Goal: Find specific page/section

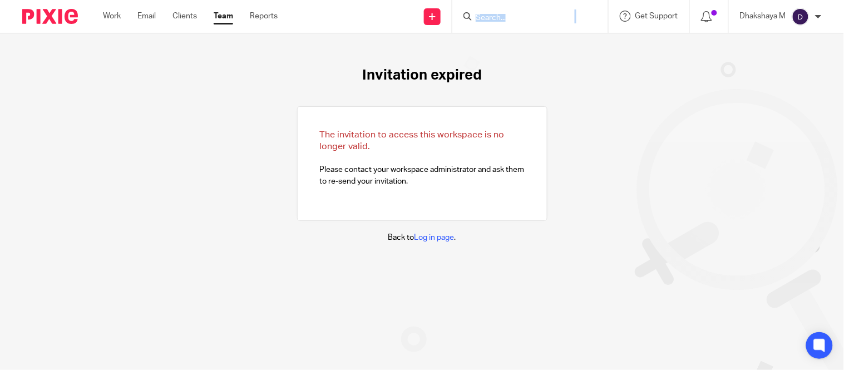
click at [490, 21] on input "Search" at bounding box center [525, 18] width 100 height 10
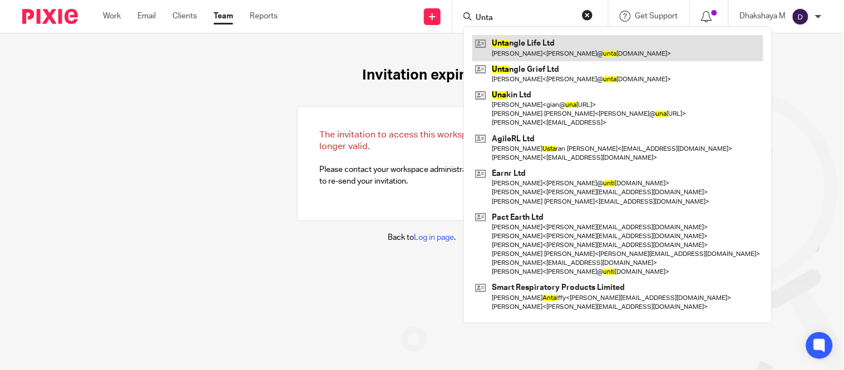
type input "Unta"
click at [506, 42] on link at bounding box center [617, 48] width 291 height 26
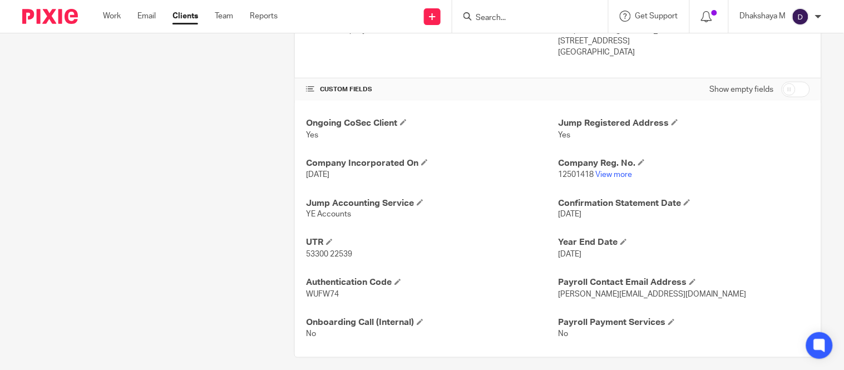
scroll to position [337, 0]
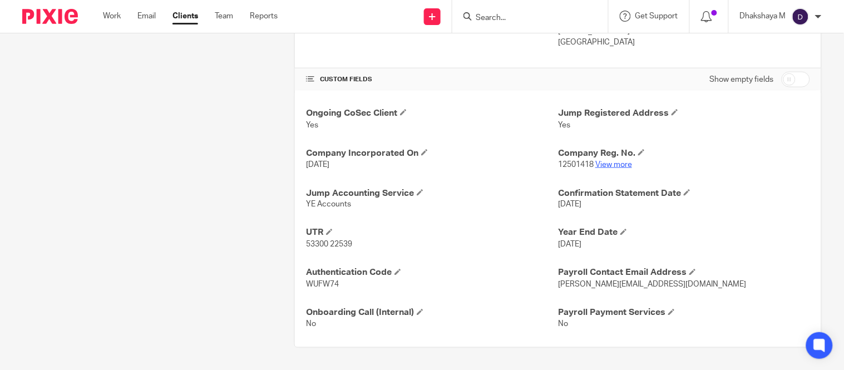
click at [604, 164] on link "View more" at bounding box center [613, 165] width 37 height 8
click at [491, 20] on input "Search" at bounding box center [525, 18] width 100 height 10
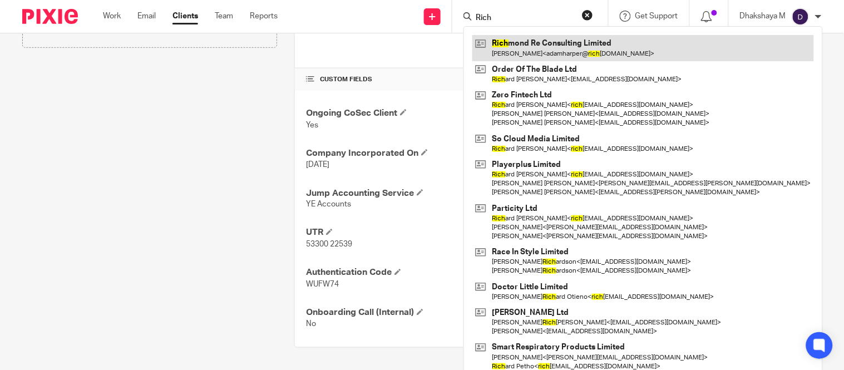
type input "Rich"
click at [548, 51] on link at bounding box center [643, 48] width 342 height 26
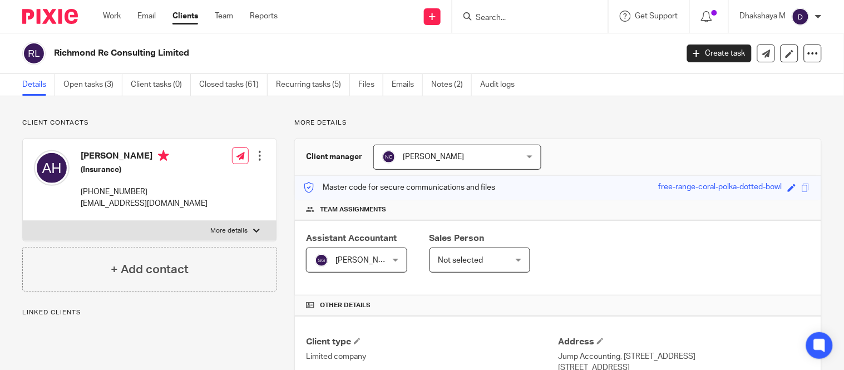
scroll to position [377, 0]
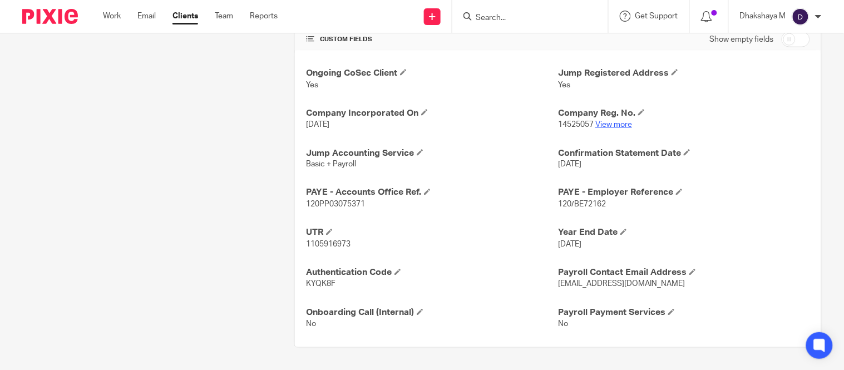
click at [603, 125] on link "View more" at bounding box center [613, 125] width 37 height 8
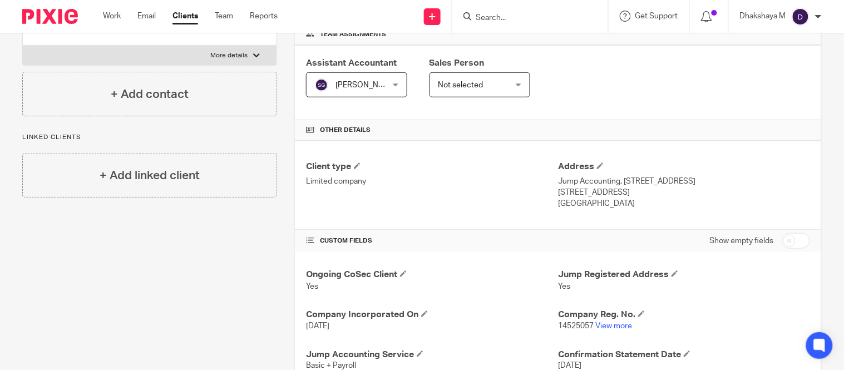
scroll to position [0, 0]
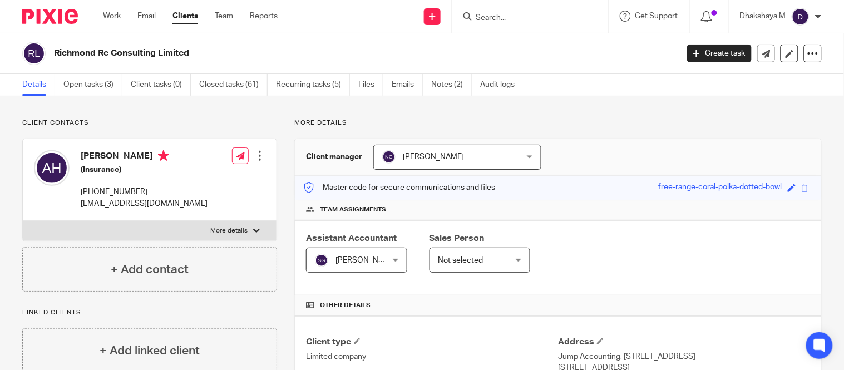
click at [497, 17] on input "Search" at bounding box center [525, 18] width 100 height 10
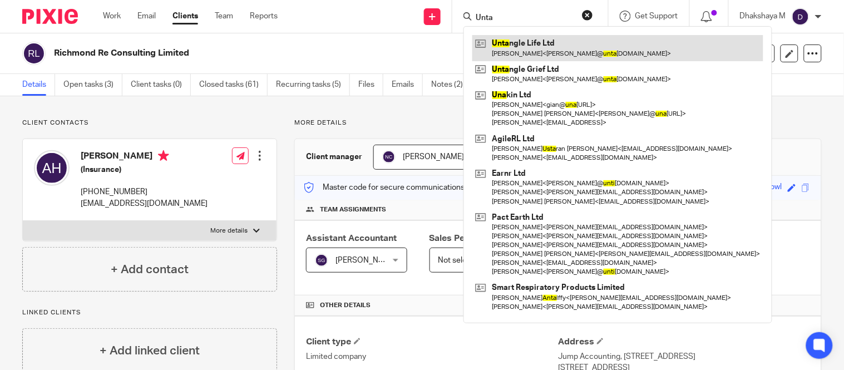
type input "Unta"
click at [517, 50] on link at bounding box center [617, 48] width 291 height 26
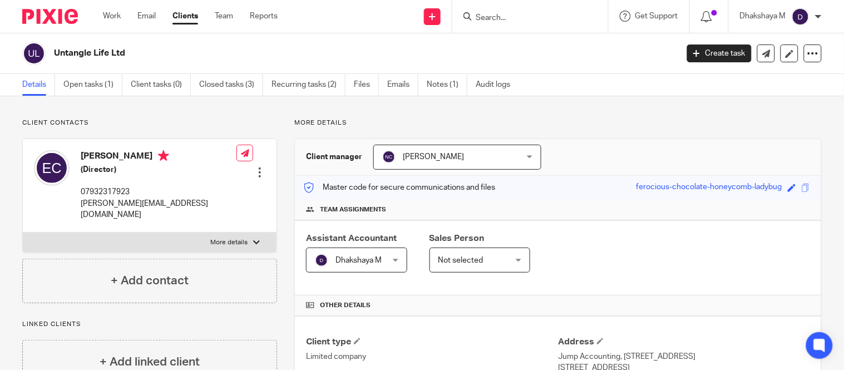
scroll to position [249, 0]
